Goal: Task Accomplishment & Management: Complete application form

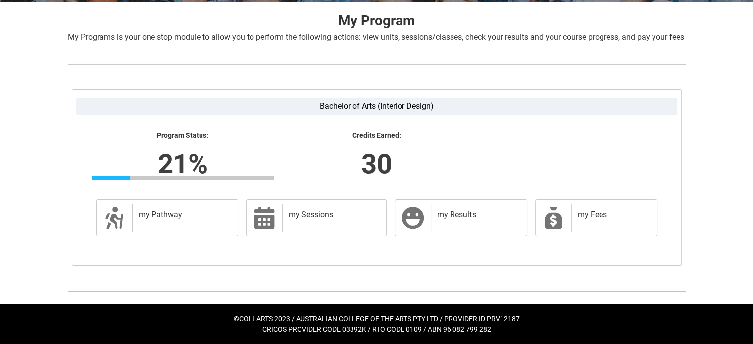
scroll to position [206, 0]
drag, startPoint x: 457, startPoint y: 217, endPoint x: 578, endPoint y: 187, distance: 124.6
click at [457, 217] on h2 "my Results" at bounding box center [476, 215] width 79 height 10
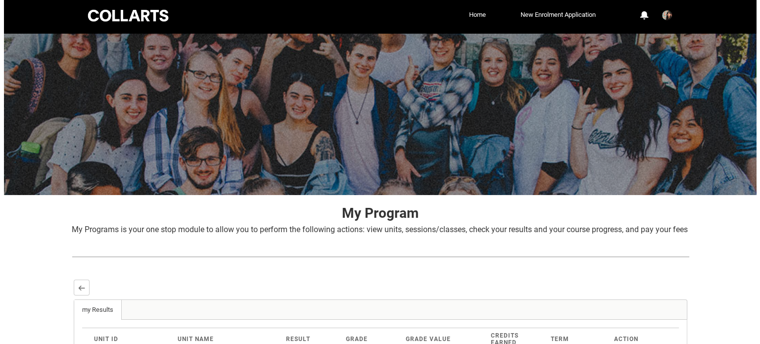
scroll to position [0, 0]
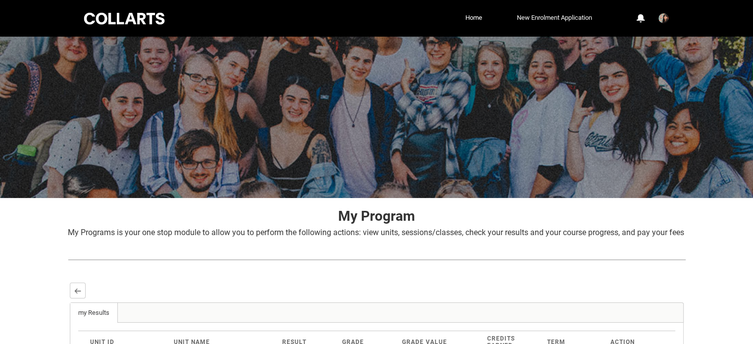
click at [559, 14] on link "New Enrolment Application" at bounding box center [554, 17] width 80 height 15
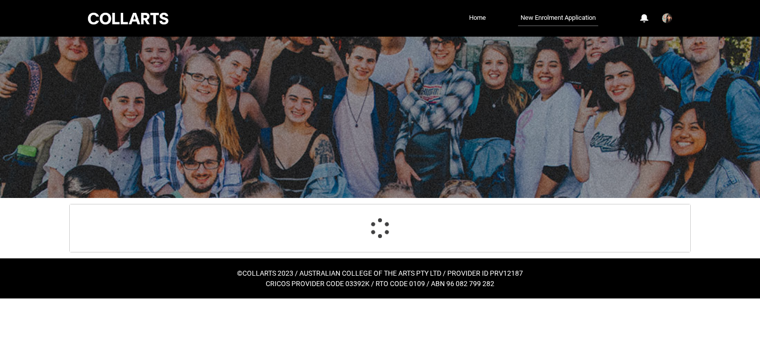
select select "Citizenship.1"
select select "Heard_About_Collarts_Picklist.Word of mouth"
select select "Country_Choice.1101"
select select "P_Contact_Time_Morning"
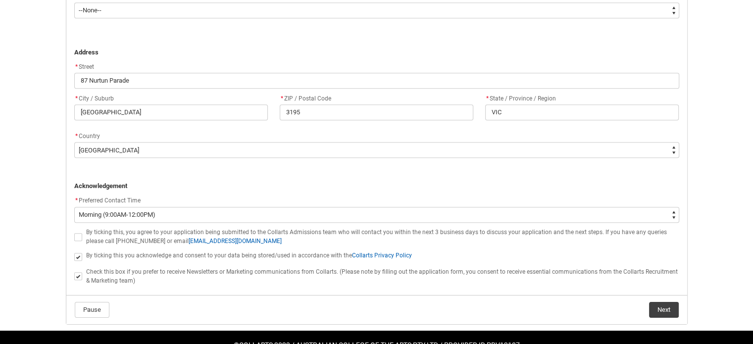
scroll to position [675, 0]
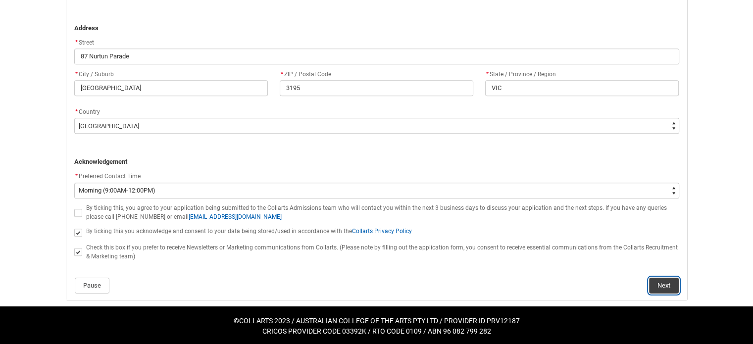
click at [663, 286] on button "Next" at bounding box center [664, 286] width 30 height 16
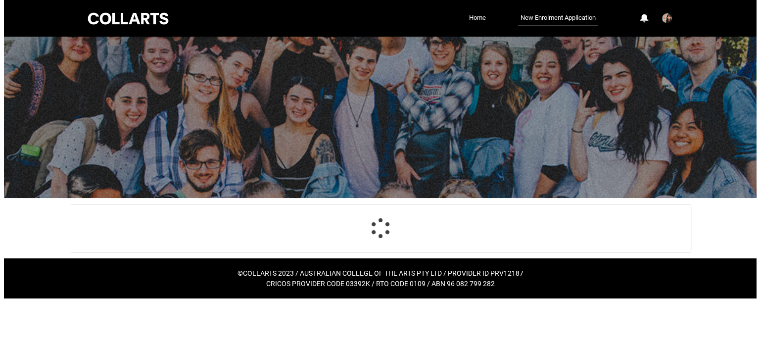
scroll to position [0, 0]
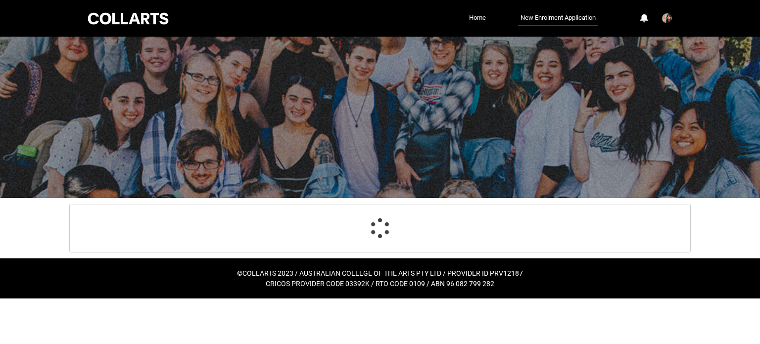
select select "Citizenship.1"
select select "Heard_About_Collarts_Picklist.Word of mouth"
select select "Country_Choice.1101"
select select "P_Contact_Time_Morning"
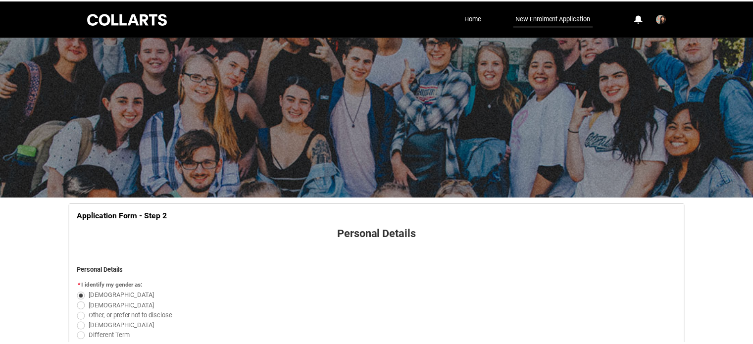
scroll to position [380, 0]
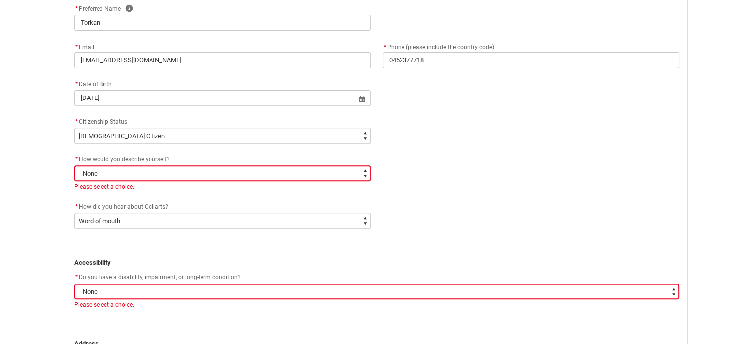
click at [364, 168] on select "--None-- I'm currently in Year 12 and planning what I'll do after school I've c…" at bounding box center [222, 173] width 296 height 16
type lightning-select "HSLC_Domestic_d"
click at [74, 165] on select "--None-- I'm currently in Year 12 and planning what I'll do after school I've c…" at bounding box center [222, 173] width 296 height 16
select select "HSLC_Domestic_d"
click at [468, 198] on div "* How would you describe yourself? * --None-- I'm currently in Year 12 and plan…" at bounding box center [376, 176] width 616 height 47
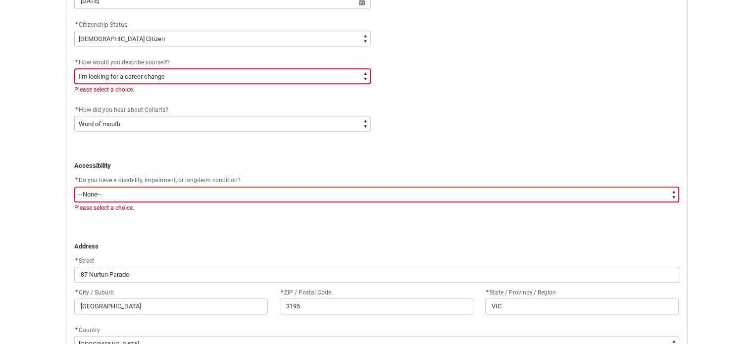
scroll to position [479, 0]
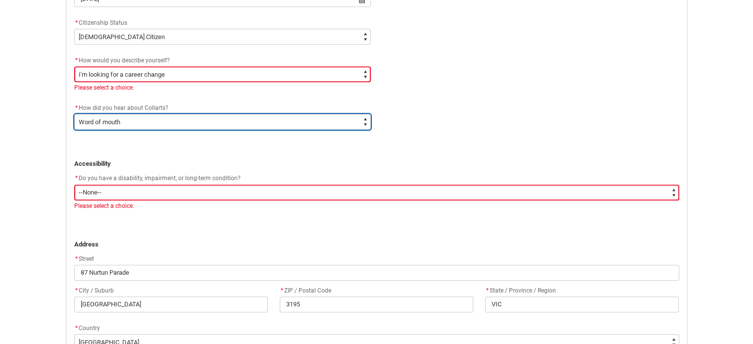
click at [365, 119] on select "--None-- Advertising - Facebook Advertising - Google Advertising - Instagram Ad…" at bounding box center [222, 122] width 296 height 16
click at [74, 114] on select "--None-- Advertising - Facebook Advertising - Google Advertising - Instagram Ad…" at bounding box center [222, 122] width 296 height 16
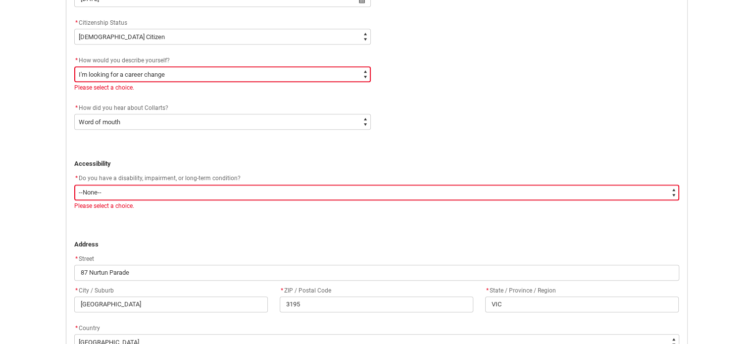
click at [437, 107] on div "* How did you hear about Collarts? * --None-- Advertising - Facebook Advertisin…" at bounding box center [376, 121] width 616 height 38
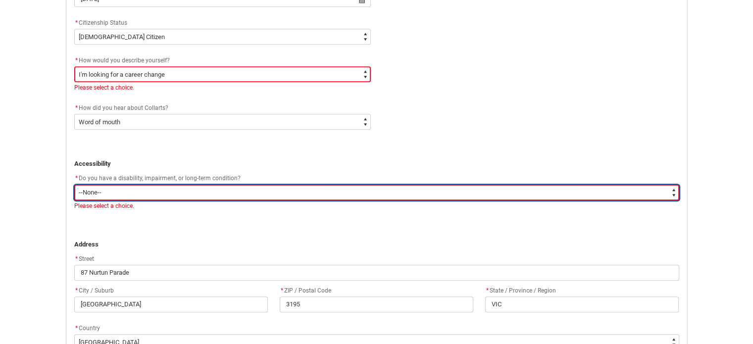
click at [672, 188] on select "--None-- Yes No" at bounding box center [376, 193] width 605 height 16
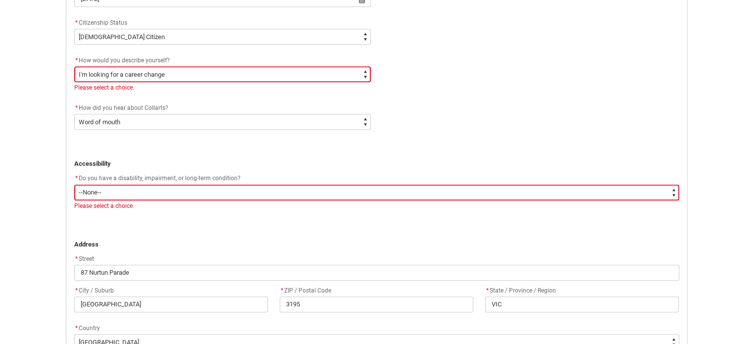
click at [403, 239] on p "﻿ ﻿Address" at bounding box center [376, 244] width 605 height 10
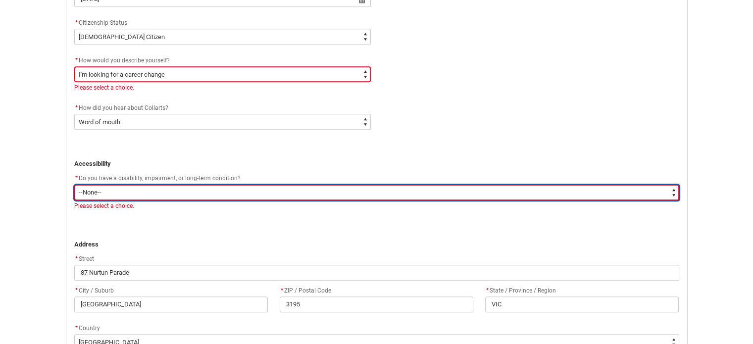
click at [673, 191] on select "--None-- Yes No" at bounding box center [376, 193] width 605 height 16
type lightning-select "No_TextChoice"
click at [74, 185] on select "--None-- Yes No" at bounding box center [376, 193] width 605 height 16
select select "No_TextChoice"
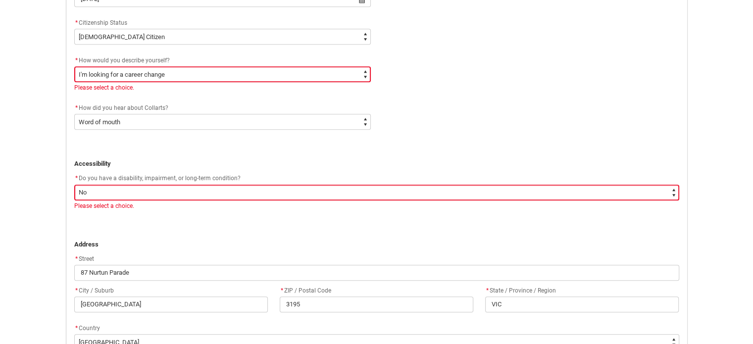
click at [130, 227] on p "REDU_Application_Form_for_Applicant flow" at bounding box center [376, 225] width 605 height 10
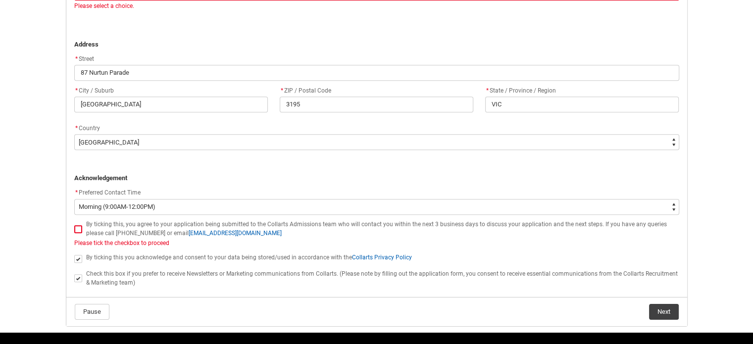
scroll to position [705, 0]
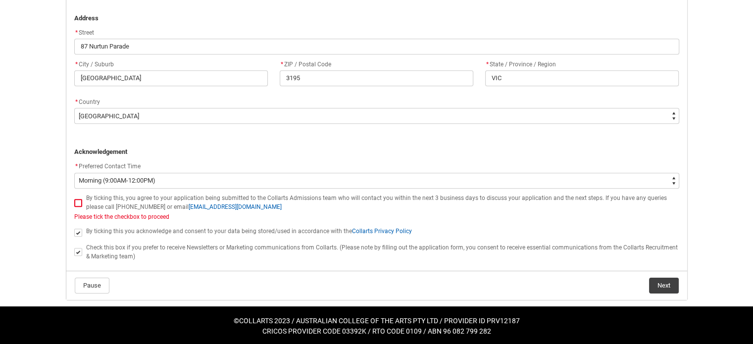
drag, startPoint x: 77, startPoint y: 200, endPoint x: 209, endPoint y: 198, distance: 132.1
click at [77, 200] on span "REDU_Application_Form_for_Applicant flow" at bounding box center [78, 203] width 8 height 8
click at [74, 197] on input "REDU_Application_Form_for_Applicant flow" at bounding box center [74, 197] width 0 height 0
type lightning-input "true"
checkbox input "true"
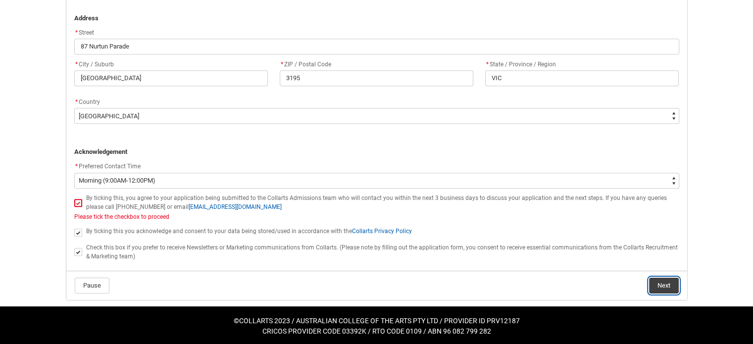
click at [657, 286] on button "Next" at bounding box center [664, 286] width 30 height 16
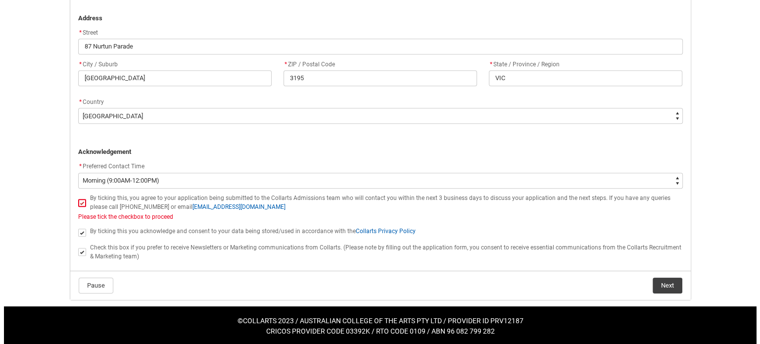
scroll to position [0, 0]
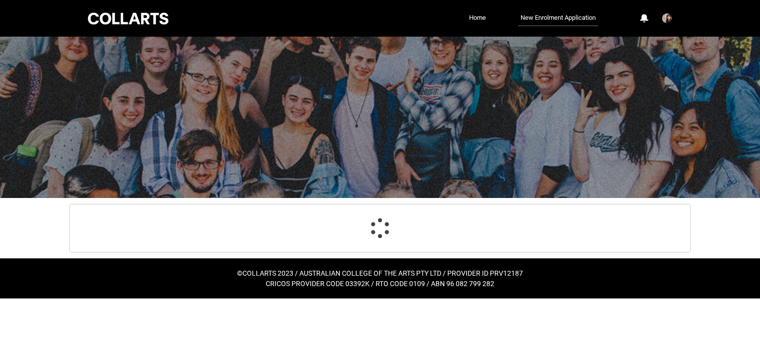
select select "Year_12_Completition.Other"
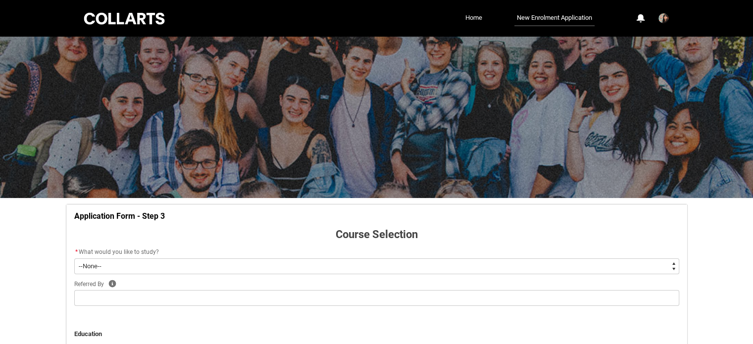
click at [470, 21] on link "Home" at bounding box center [474, 17] width 22 height 15
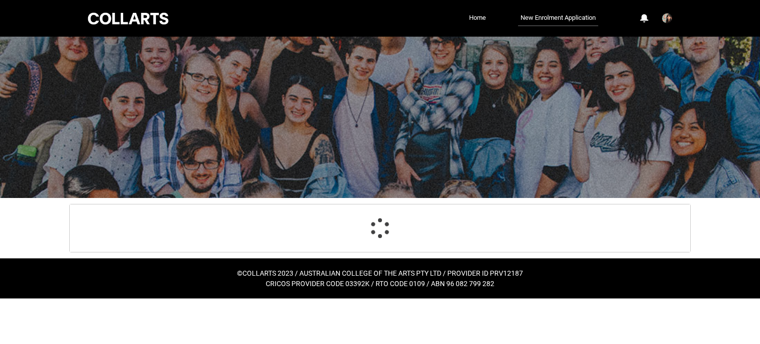
select select "Citizenship.1"
select select "HSLC_Domestic_d"
select select "Heard_About_Collarts_Picklist.Word of mouth"
select select "Country_Choice.1101"
select select "P_Contact_Time_Morning"
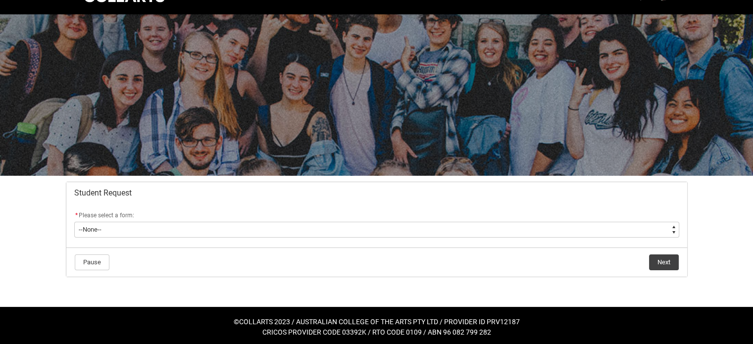
scroll to position [24, 0]
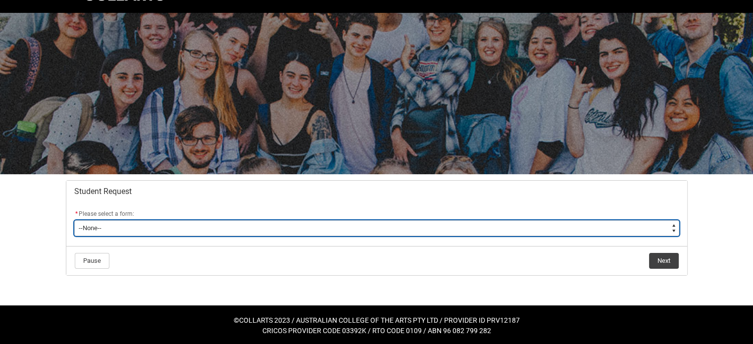
click at [675, 224] on select "--None-- Academic Transcript Application to Appeal Assignment Extension Change …" at bounding box center [376, 228] width 605 height 16
type lightning-select "Enrolment_Variation_Choice"
click at [74, 220] on select "--None-- Academic Transcript Application to Appeal Assignment Extension Change …" at bounding box center [376, 228] width 605 height 16
select select "Enrolment_Variation_Choice"
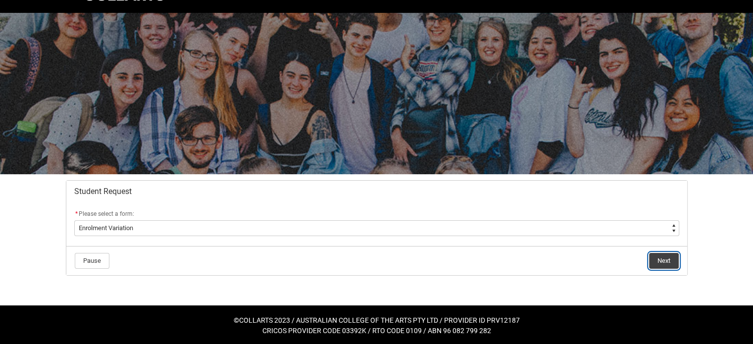
click at [667, 261] on button "Next" at bounding box center [664, 261] width 30 height 16
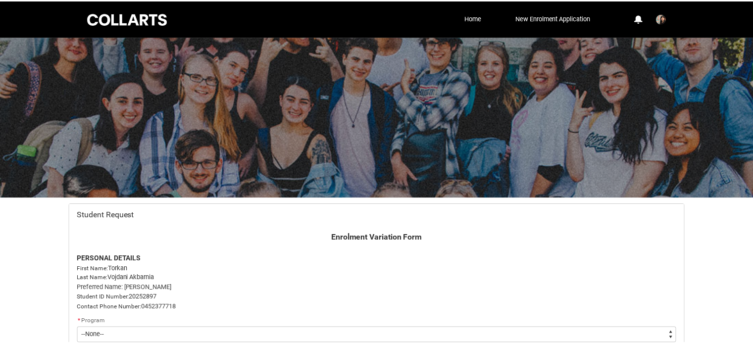
scroll to position [105, 0]
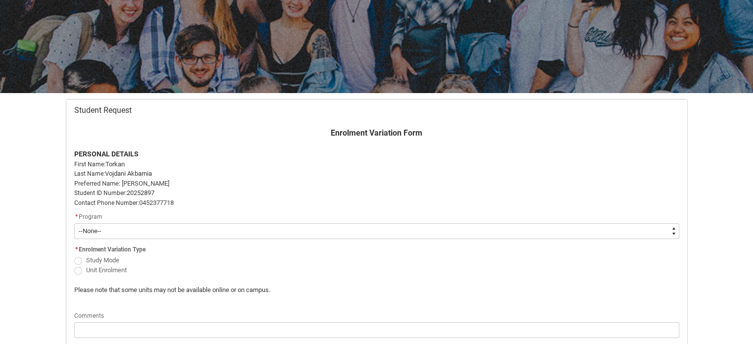
click at [674, 229] on select "--None-- Bachelor of Arts (Interior Design)" at bounding box center [376, 231] width 605 height 16
type lightning-select "recordPicklist_ProgramEnrollment.a0jOZ000003xrPxYAI"
click at [74, 223] on select "--None-- Bachelor of Arts (Interior Design)" at bounding box center [376, 231] width 605 height 16
select select "recordPicklist_ProgramEnrollment.a0jOZ000003xrPxYAI"
click at [396, 255] on div "* Enrolment Variation Type Study Mode Unit Enrolment" at bounding box center [376, 264] width 616 height 42
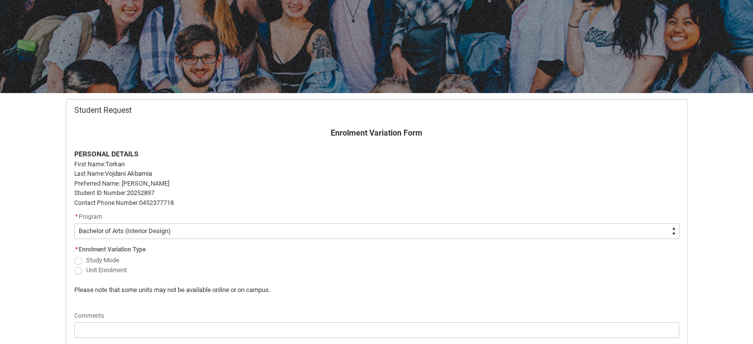
click at [77, 259] on span "Redu_Student_Request flow" at bounding box center [78, 261] width 8 height 8
click at [74, 255] on input "Study Mode" at bounding box center [74, 254] width 0 height 0
radio input "true"
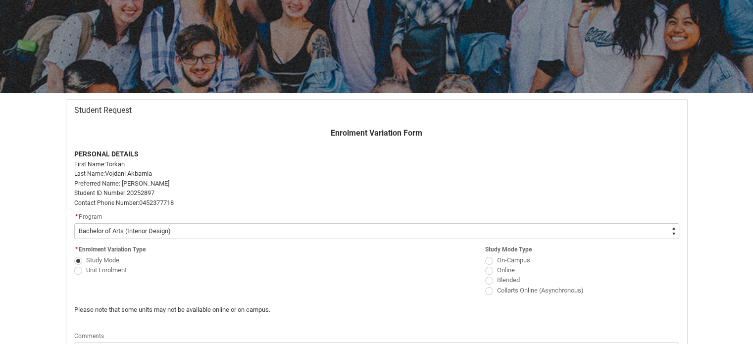
click at [490, 259] on span "Redu_Student_Request flow" at bounding box center [489, 261] width 8 height 8
click at [485, 255] on input "On-Campus" at bounding box center [484, 254] width 0 height 0
radio input "true"
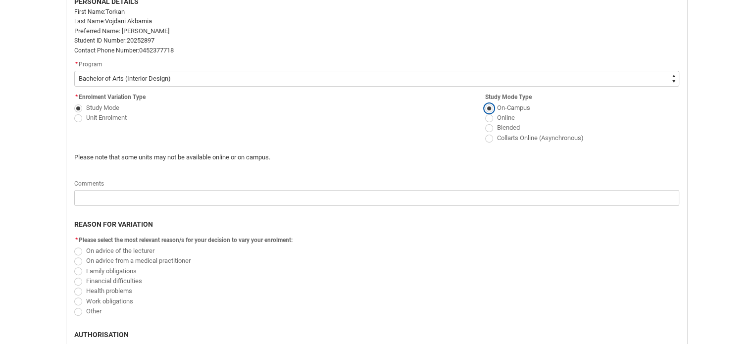
scroll to position [253, 0]
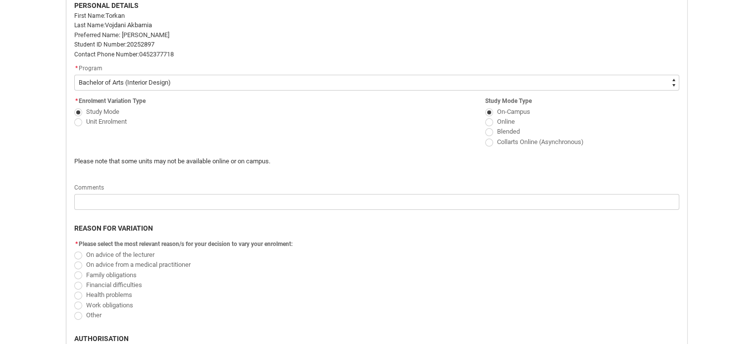
click at [75, 124] on span "Redu_Student_Request flow" at bounding box center [78, 122] width 8 height 8
click at [74, 116] on input "Unit Enrolment" at bounding box center [74, 116] width 0 height 0
radio input "true"
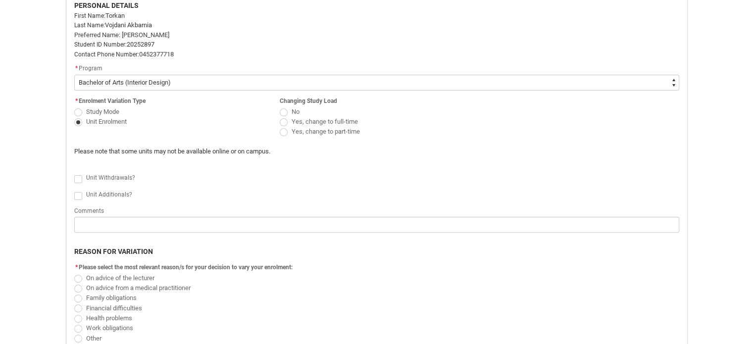
click at [281, 130] on span "Redu_Student_Request flow" at bounding box center [284, 132] width 8 height 8
click at [280, 127] on input "Yes, change to part-time" at bounding box center [279, 126] width 0 height 0
radio input "true"
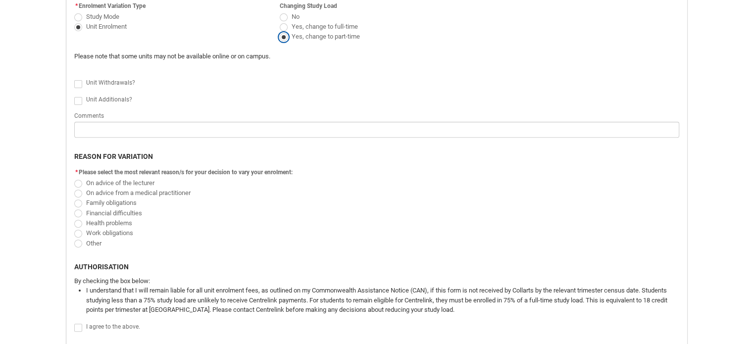
scroll to position [352, 0]
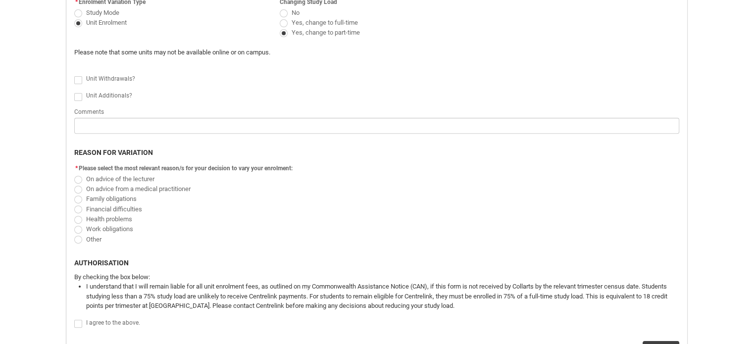
click at [81, 226] on span "Redu_Student_Request flow" at bounding box center [78, 230] width 8 height 8
click at [74, 224] on input "Work obligations" at bounding box center [74, 224] width 0 height 0
radio input "true"
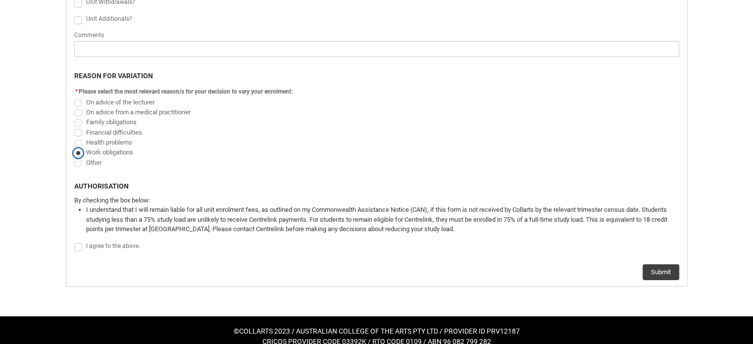
scroll to position [439, 0]
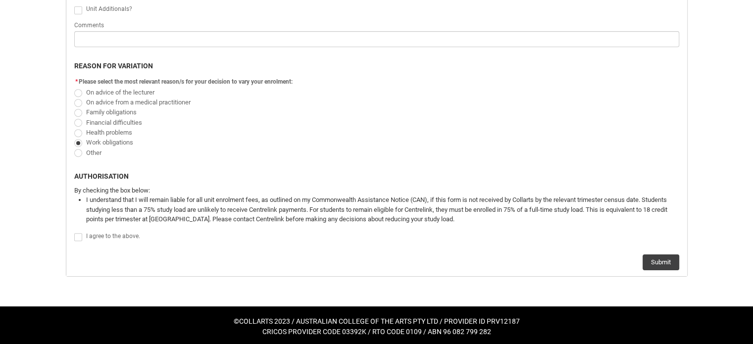
click at [83, 233] on label "Redu_Student_Request flow" at bounding box center [80, 236] width 12 height 7
click at [74, 232] on input "Redu_Student_Request flow" at bounding box center [74, 232] width 0 height 0
type lightning-input "true"
checkbox input "true"
click at [658, 258] on button "Submit" at bounding box center [660, 262] width 37 height 16
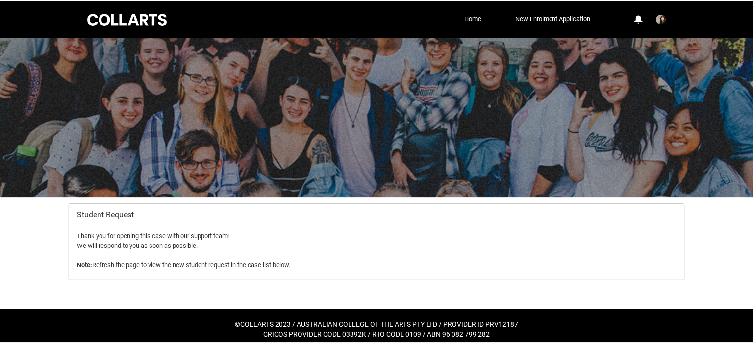
scroll to position [6, 0]
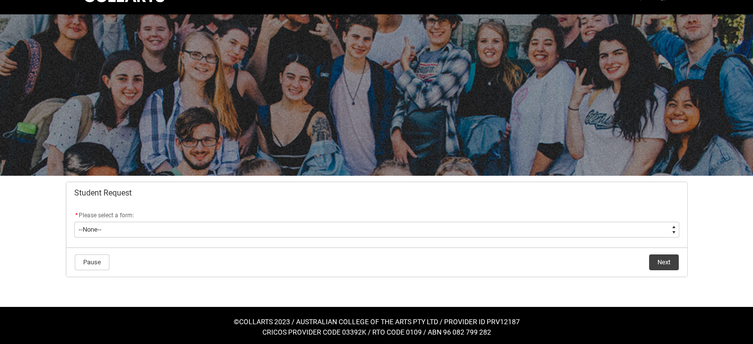
scroll to position [24, 0]
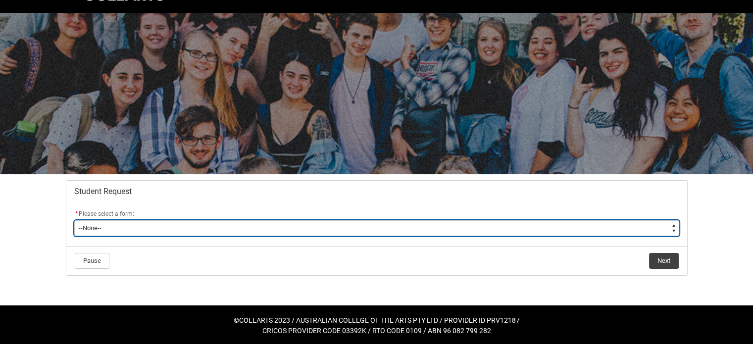
click at [673, 231] on select "--None-- Academic Transcript Application to Appeal Assignment Extension Change …" at bounding box center [376, 228] width 605 height 16
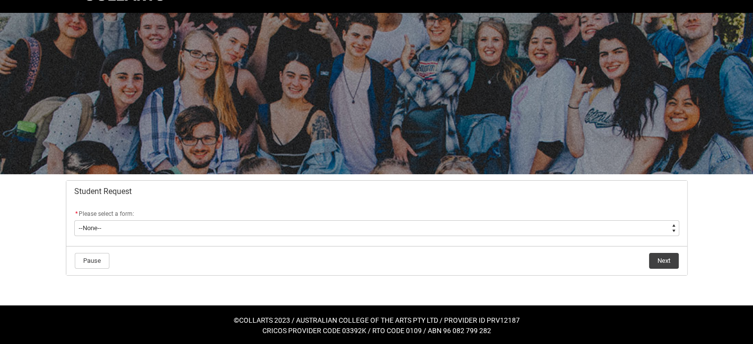
click at [17, 216] on div "Skip to Main Content Collarts Education Community Home New Enrolment Applicatio…" at bounding box center [376, 160] width 753 height 369
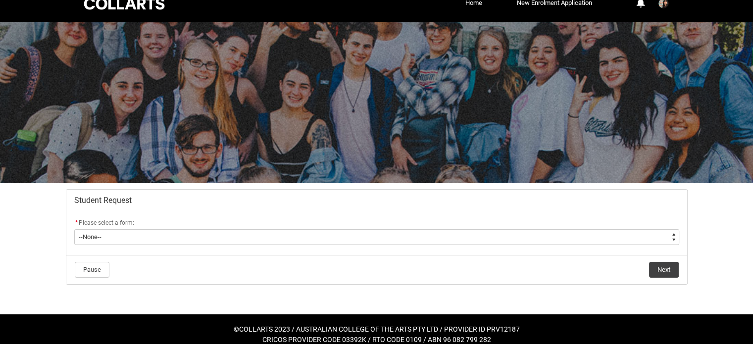
scroll to position [0, 0]
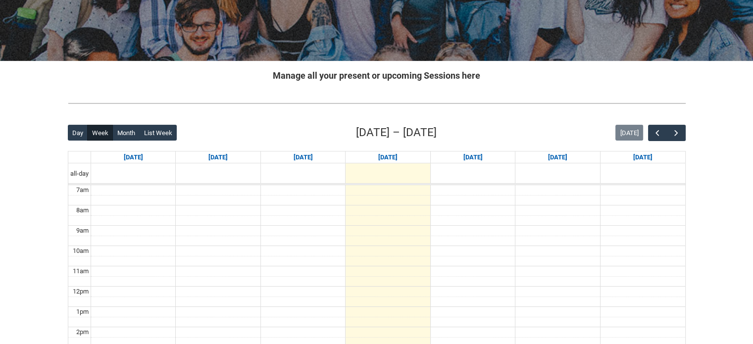
scroll to position [93, 0]
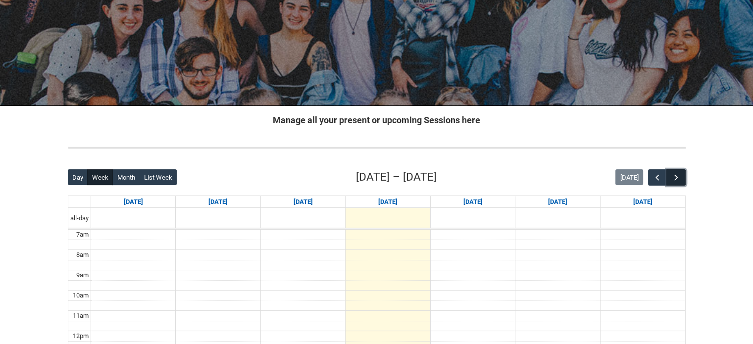
click at [676, 177] on span "button" at bounding box center [676, 178] width 10 height 10
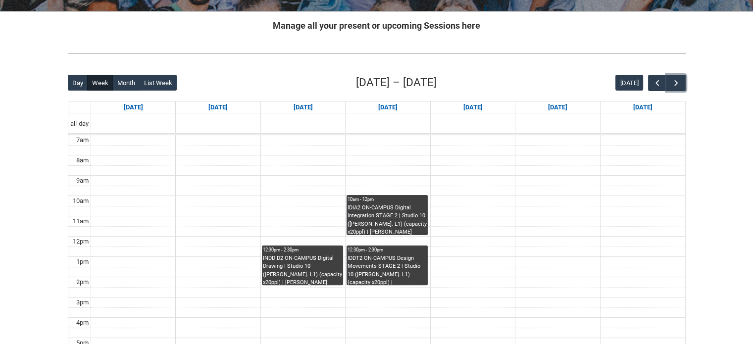
scroll to position [191, 0]
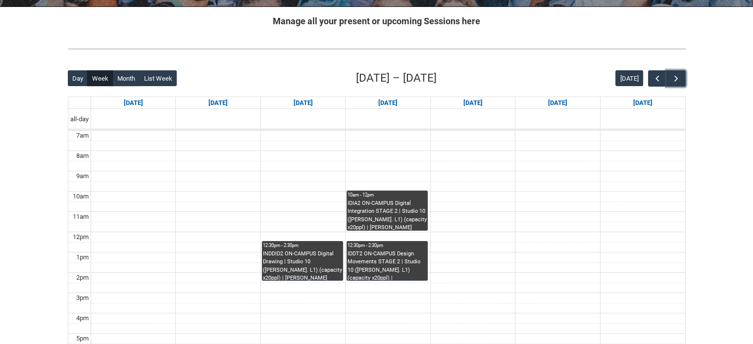
click at [377, 174] on td at bounding box center [388, 176] width 594 height 10
